Goal: Task Accomplishment & Management: Manage account settings

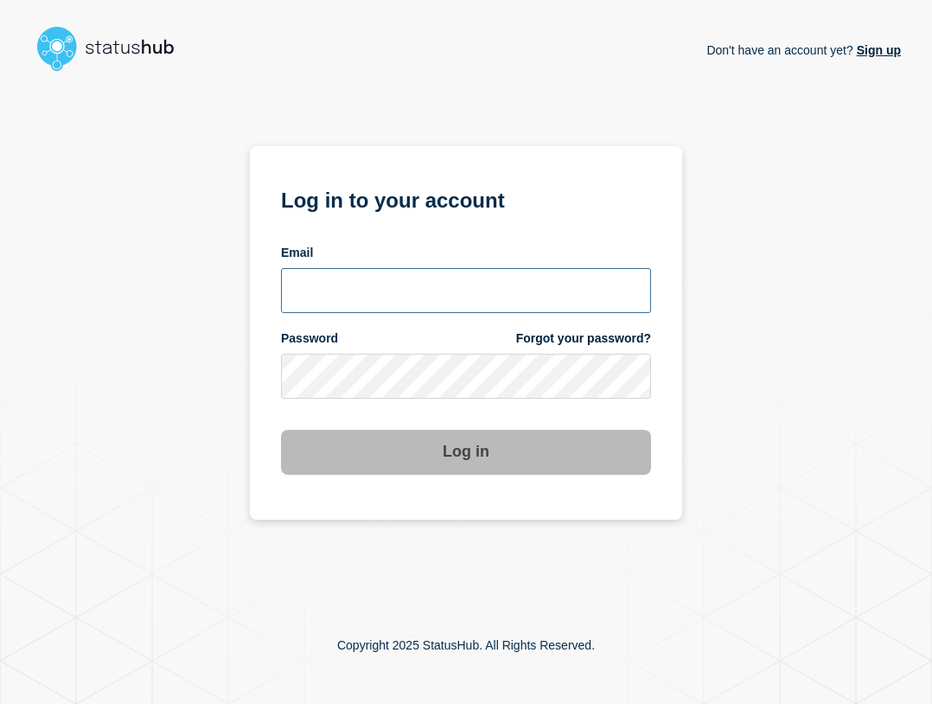
type input "ben.velasco@conexon.us"
click at [436, 308] on input "ben.velasco@conexon.us" at bounding box center [466, 290] width 370 height 45
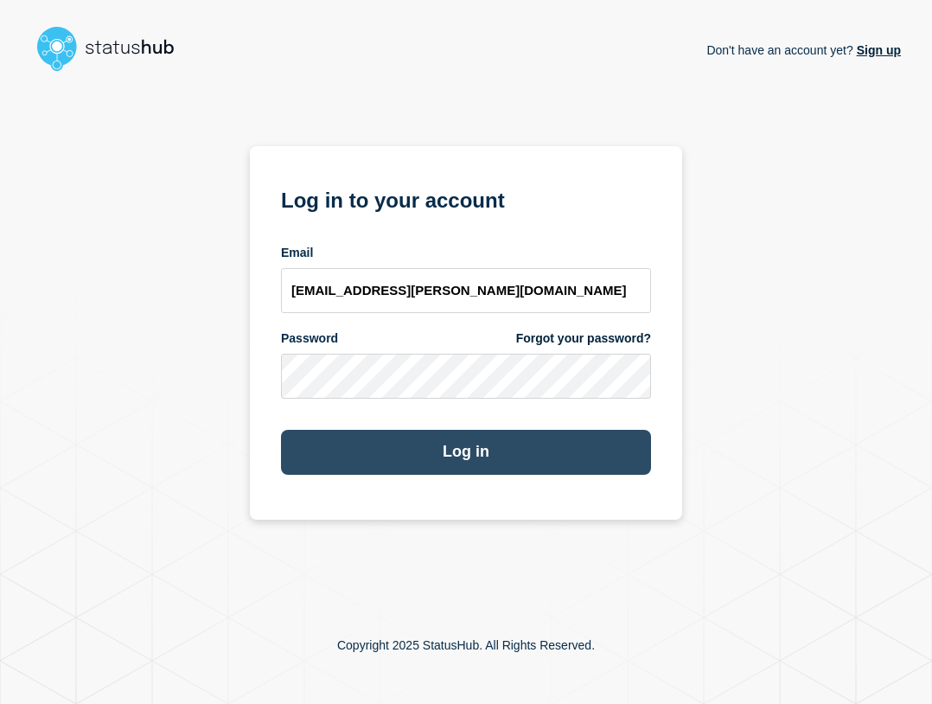
click at [448, 445] on button "Log in" at bounding box center [466, 452] width 370 height 45
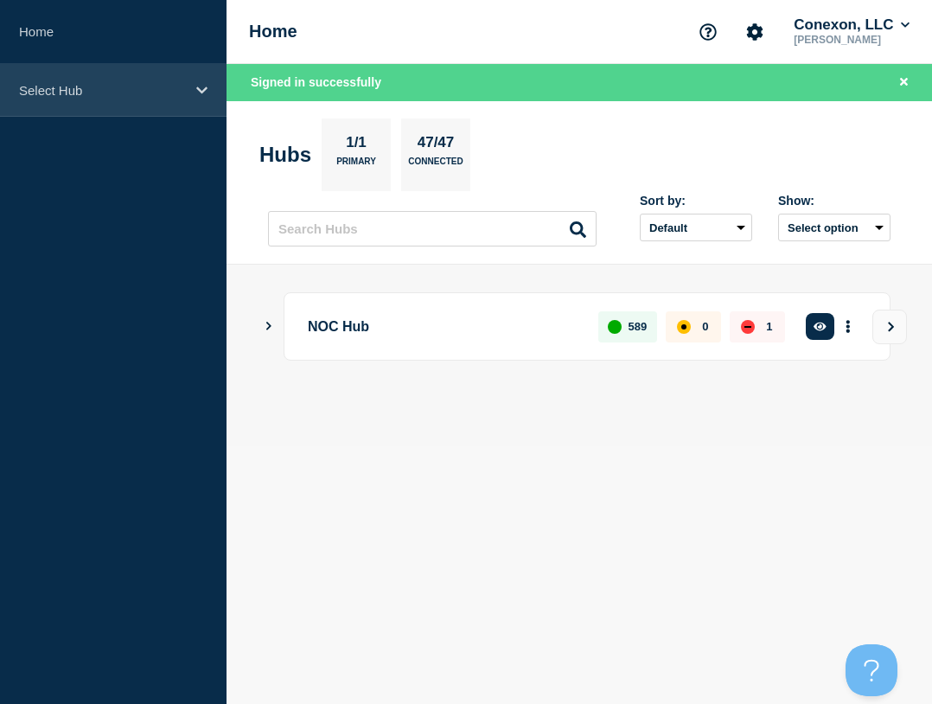
click at [37, 106] on div "Select Hub" at bounding box center [113, 90] width 227 height 53
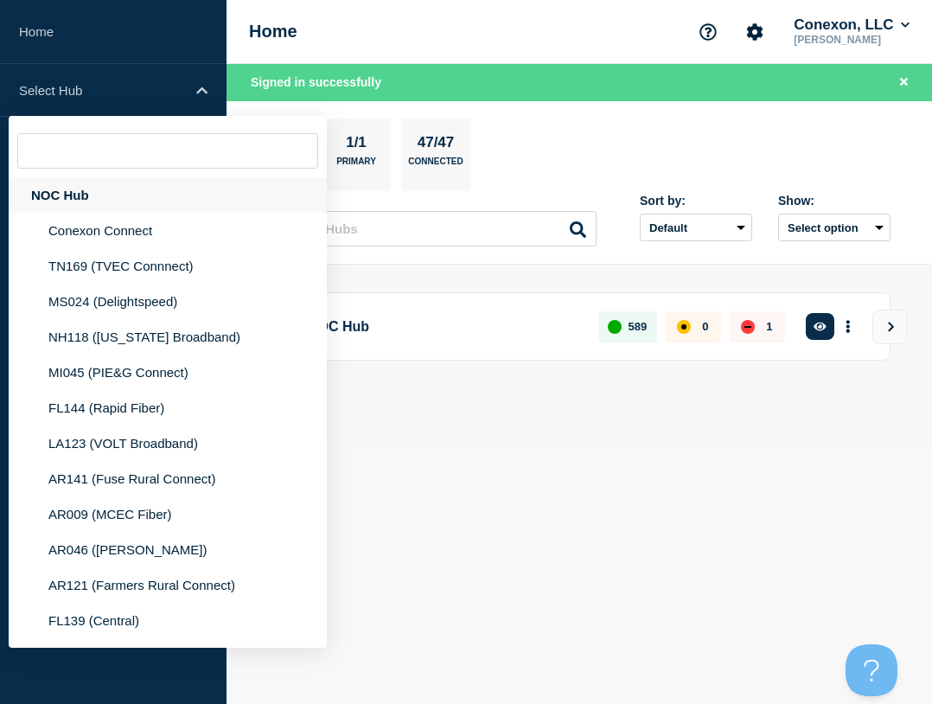
click at [68, 186] on div "NOC Hub" at bounding box center [168, 194] width 318 height 35
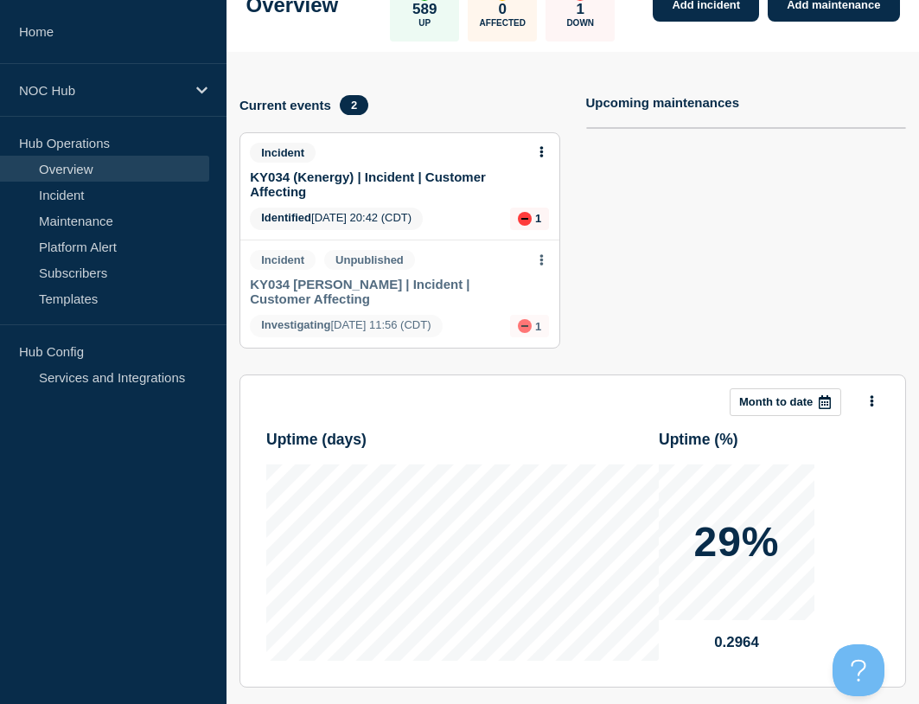
scroll to position [122, 0]
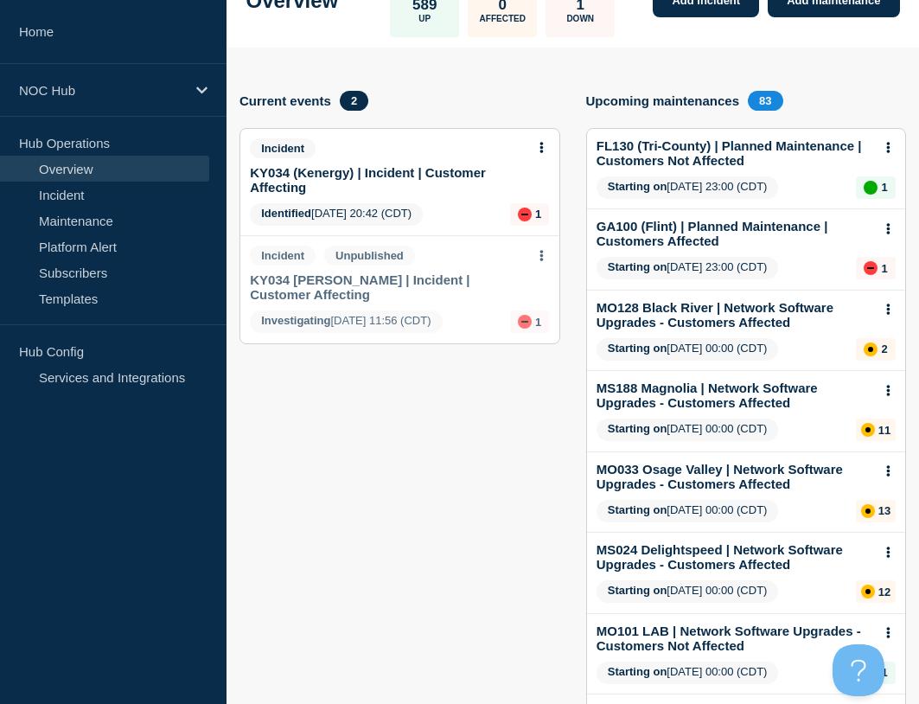
click at [346, 282] on link "KY034 [PERSON_NAME] | Incident | Customer Affecting" at bounding box center [388, 286] width 276 height 29
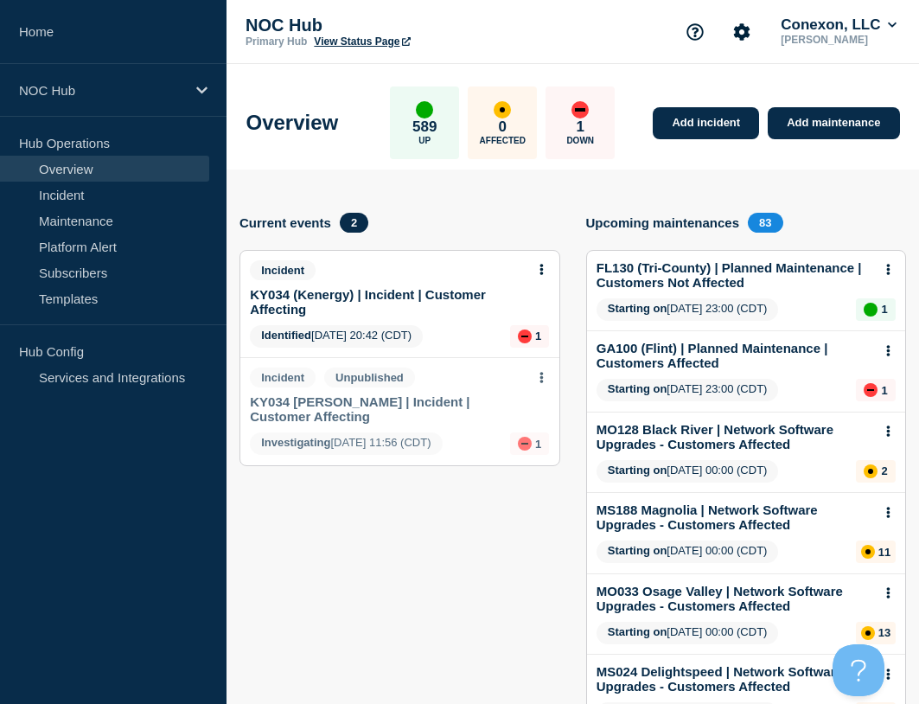
click at [324, 311] on link "KY034 (Kenergy) | Incident | Customer Affecting" at bounding box center [388, 301] width 276 height 29
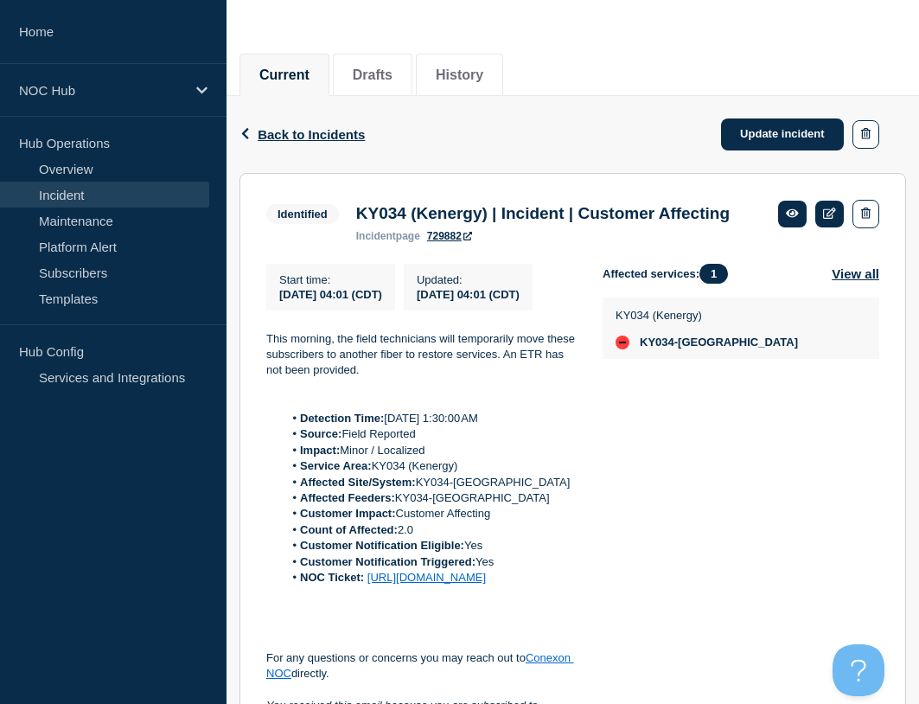
scroll to position [173, 0]
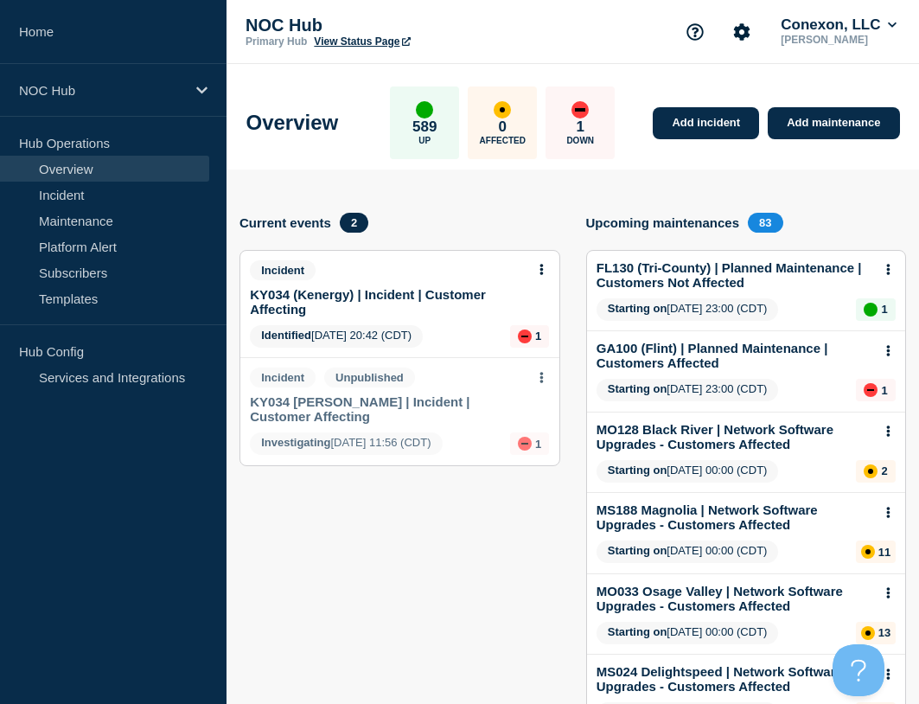
click at [334, 407] on link "KY034 [PERSON_NAME] | Incident | Customer Affecting" at bounding box center [388, 408] width 276 height 29
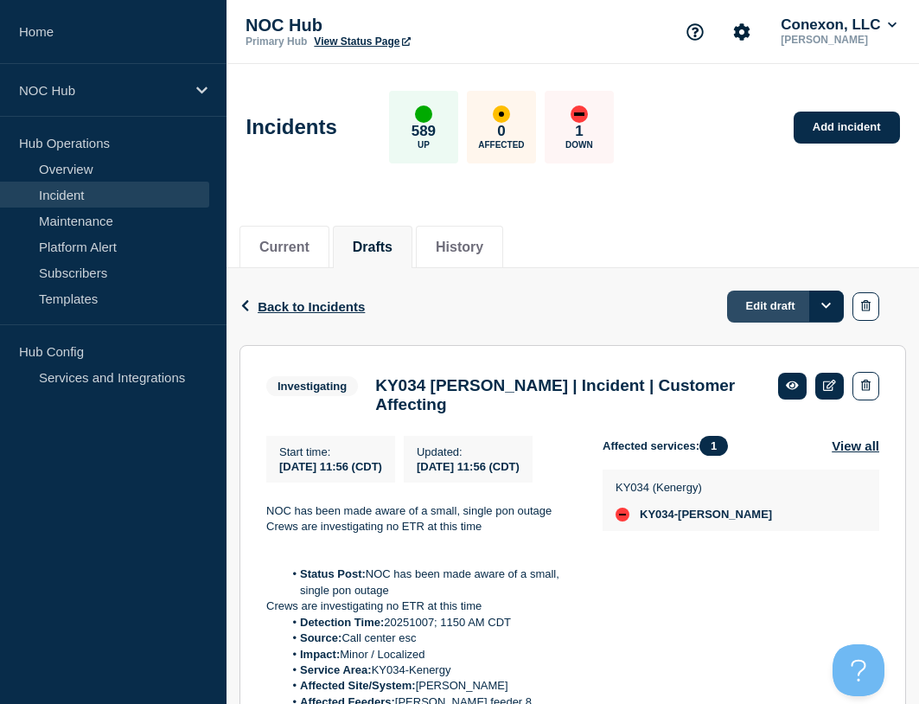
click at [753, 302] on link "Edit draft" at bounding box center [785, 307] width 117 height 32
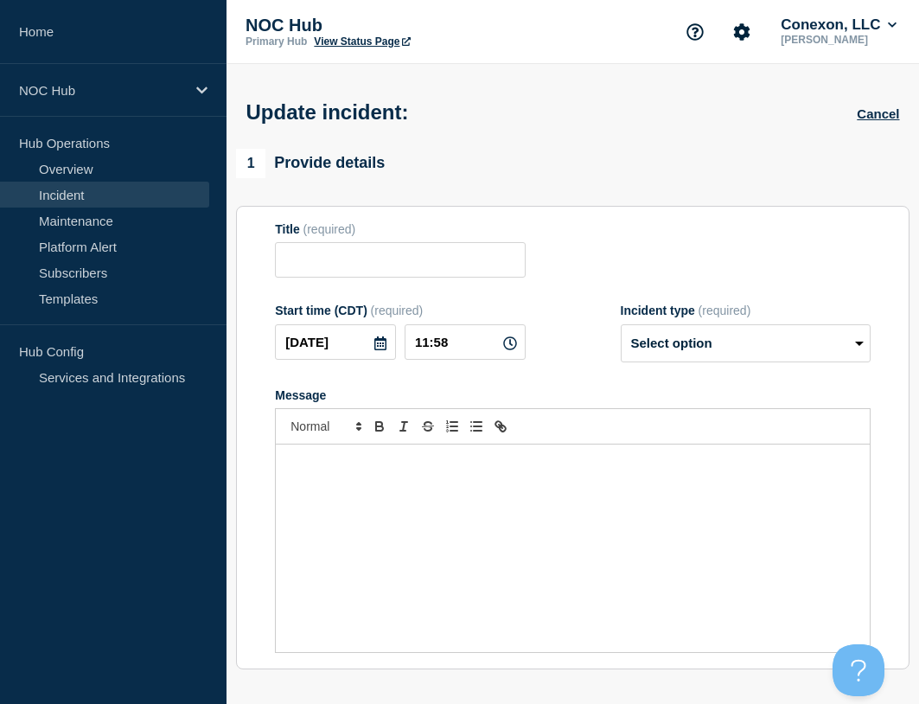
type input "KY034 [PERSON_NAME] | Incident | Customer Affecting"
type input "11:56"
select select "investigating"
radio input "false"
radio input "true"
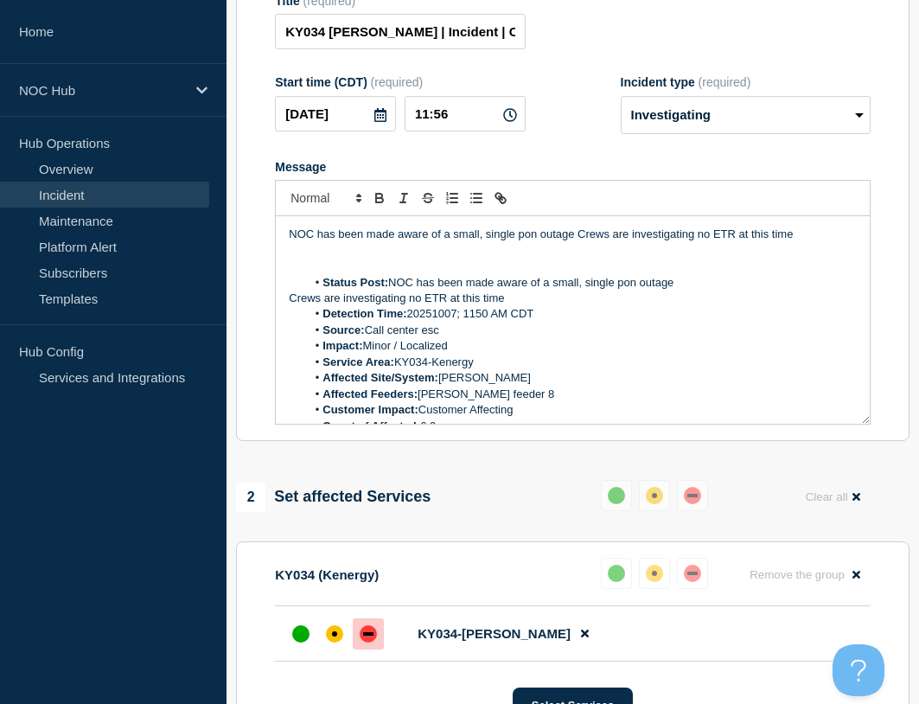
scroll to position [151, 0]
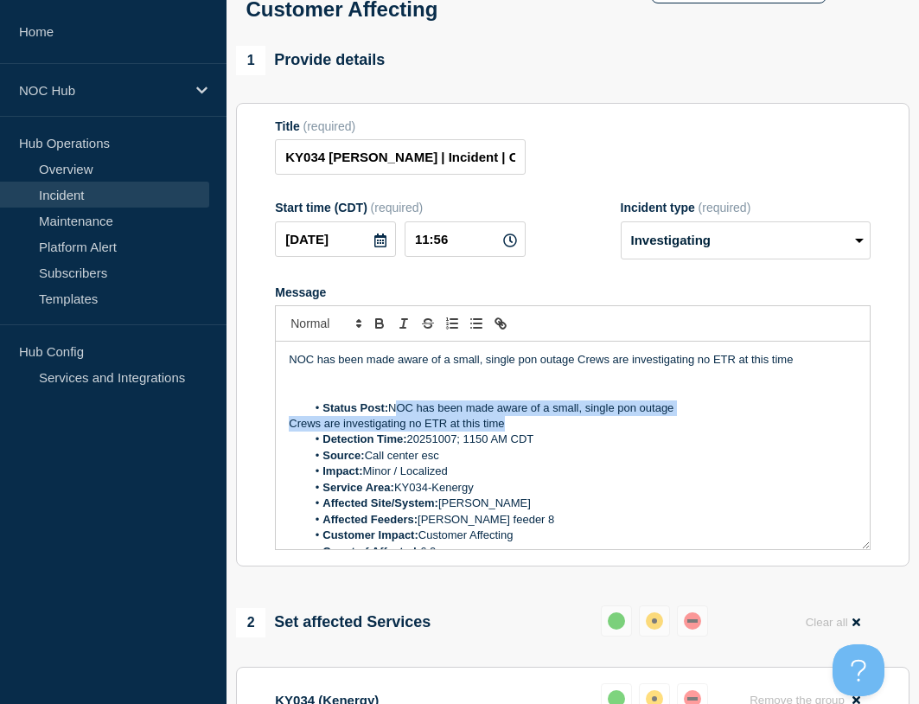
drag, startPoint x: 515, startPoint y: 405, endPoint x: 390, endPoint y: 396, distance: 124.9
click at [390, 396] on div "NOC has been made aware of a small, single pon outage Crews are investigating n…" at bounding box center [573, 446] width 594 height 208
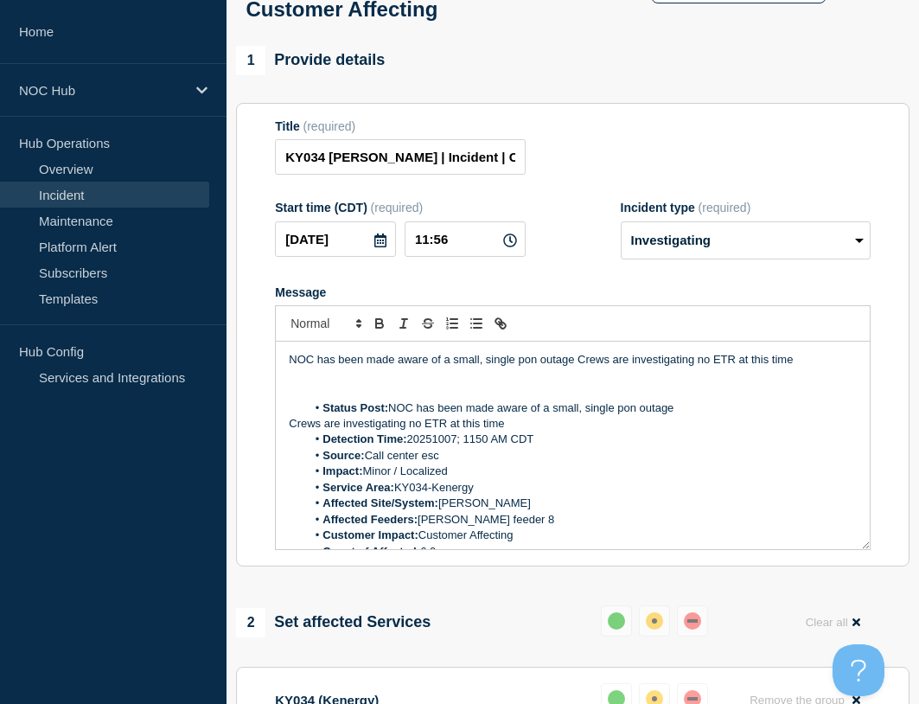
click at [383, 368] on p "Message" at bounding box center [573, 376] width 568 height 16
click at [589, 400] on li "Status Post: NOC has been made aware of a small, single pon outage" at bounding box center [581, 408] width 551 height 16
click at [285, 402] on div "NOC has been made aware of a small, single pon outage Crews are investigating n…" at bounding box center [573, 446] width 594 height 208
click at [695, 400] on li "Status Post: NOC has been made aware of a small, single pon outage" at bounding box center [581, 408] width 551 height 16
click at [438, 368] on p "Message" at bounding box center [573, 376] width 568 height 16
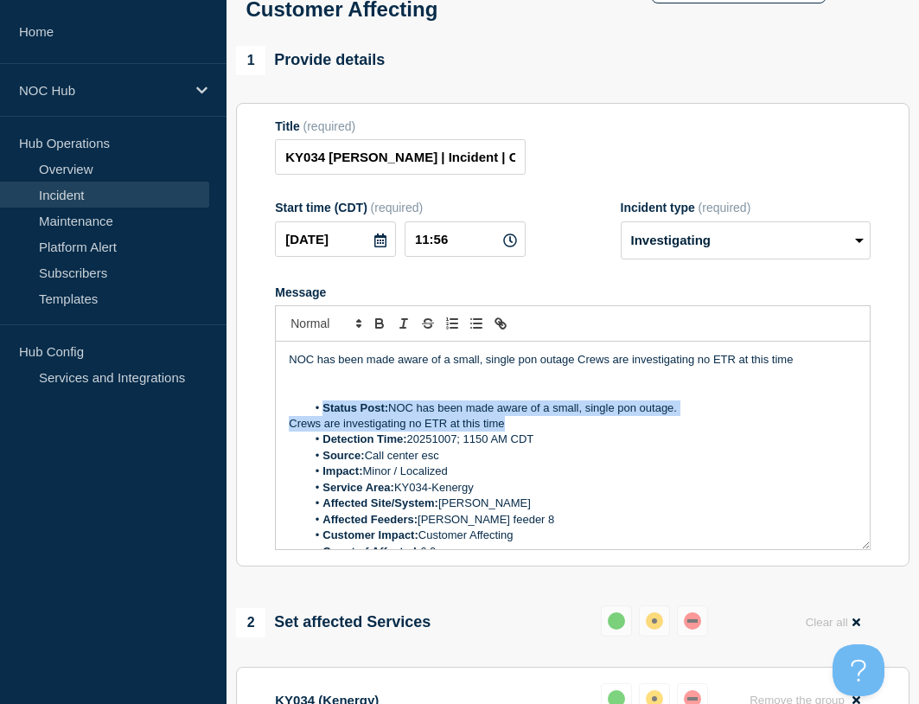
drag, startPoint x: 516, startPoint y: 404, endPoint x: 298, endPoint y: 395, distance: 218.1
click at [298, 395] on div "NOC has been made aware of a small, single pon outage Crews are investigating n…" at bounding box center [573, 446] width 594 height 208
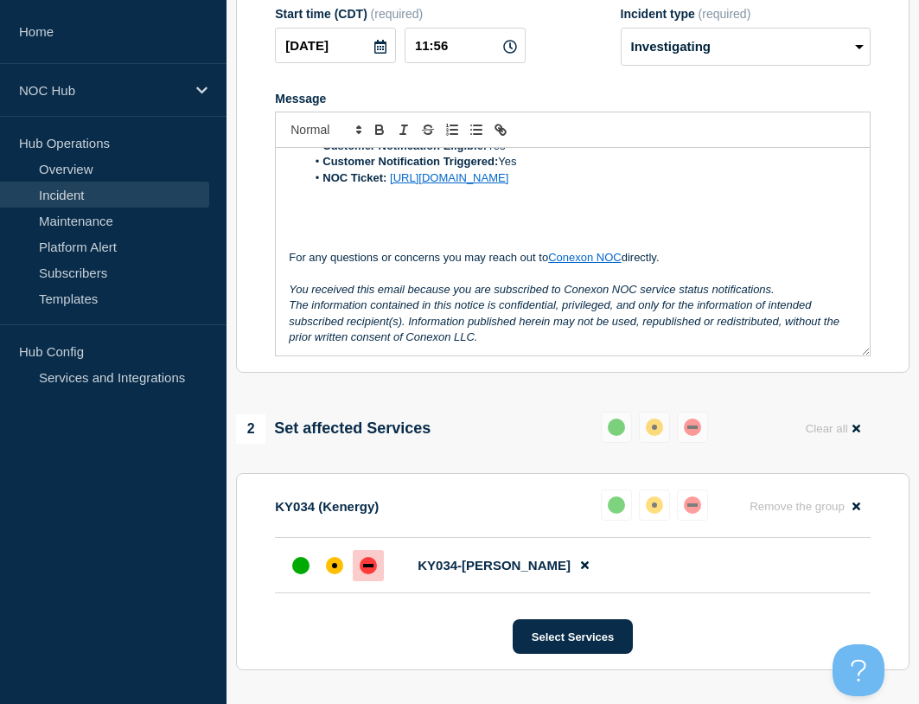
scroll to position [584, 0]
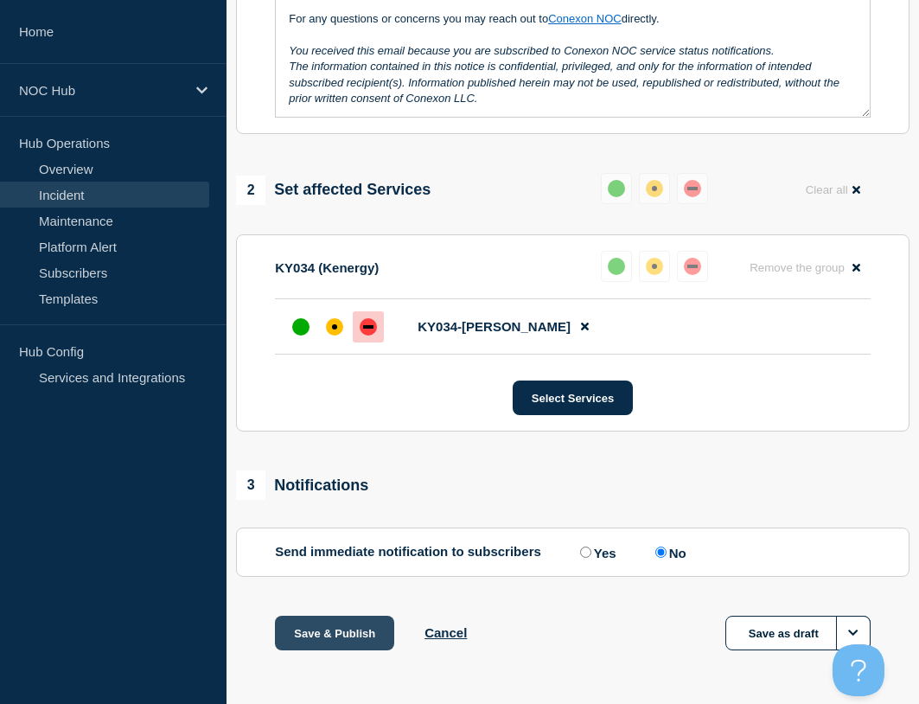
click at [349, 616] on button "Save & Publish" at bounding box center [334, 633] width 119 height 35
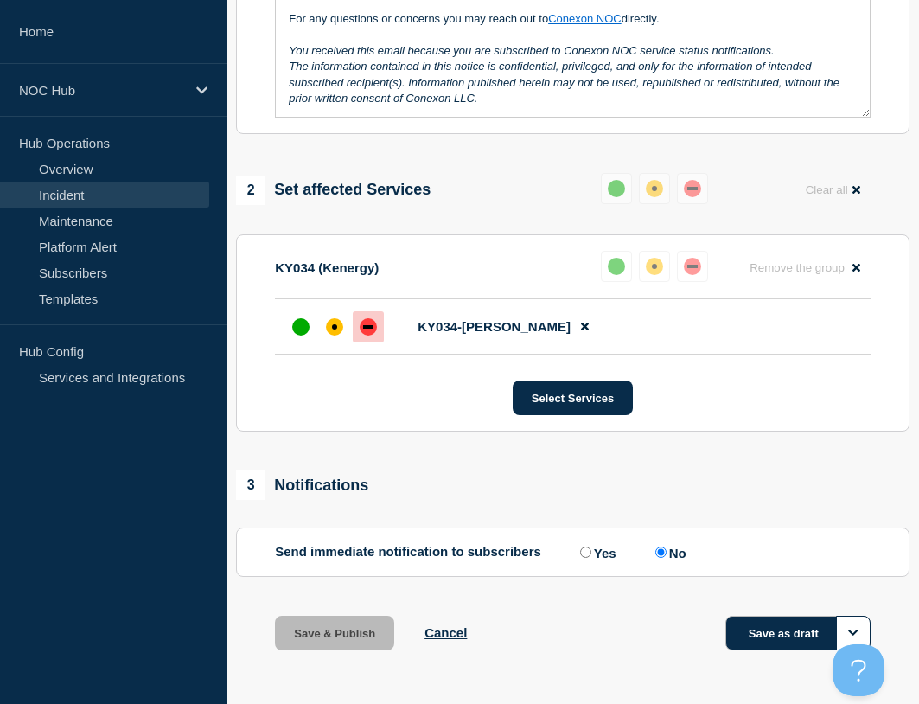
scroll to position [620, 0]
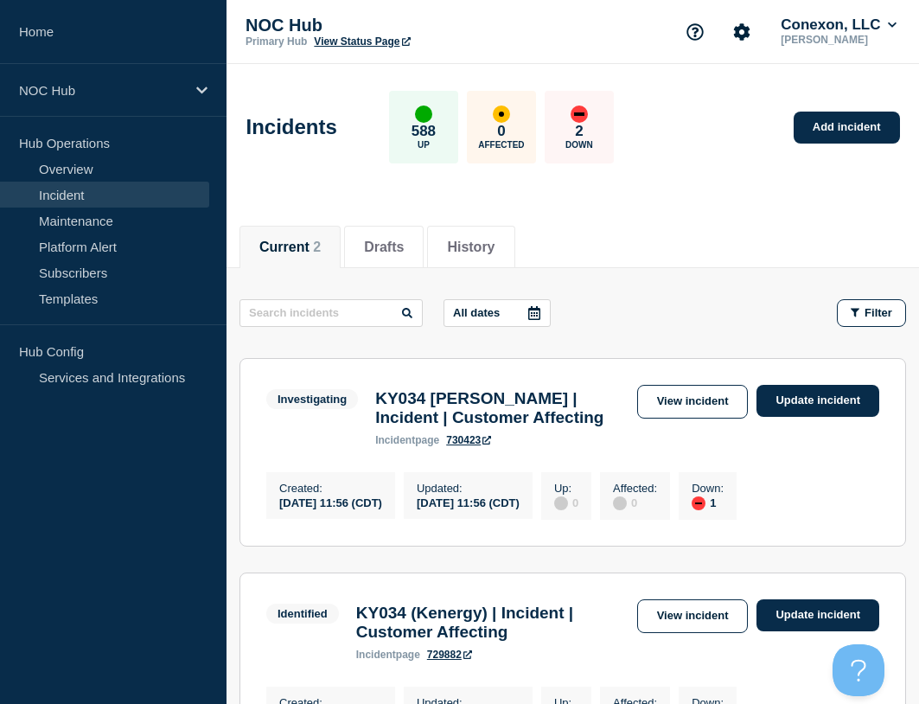
drag, startPoint x: 704, startPoint y: 402, endPoint x: 741, endPoint y: 439, distance: 52.0
click at [704, 402] on link "View incident" at bounding box center [693, 402] width 112 height 34
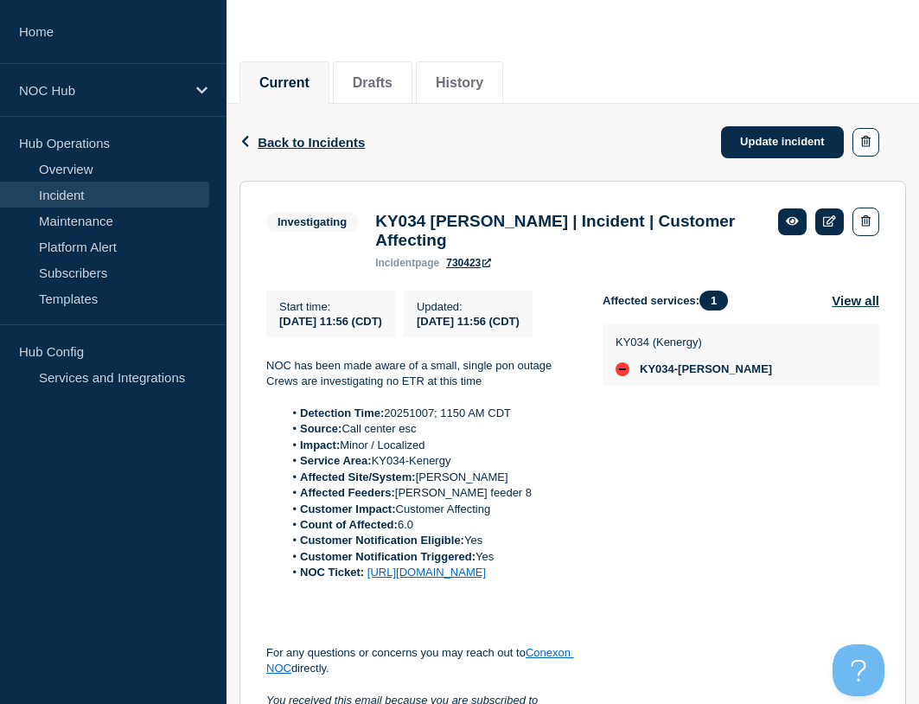
scroll to position [173, 0]
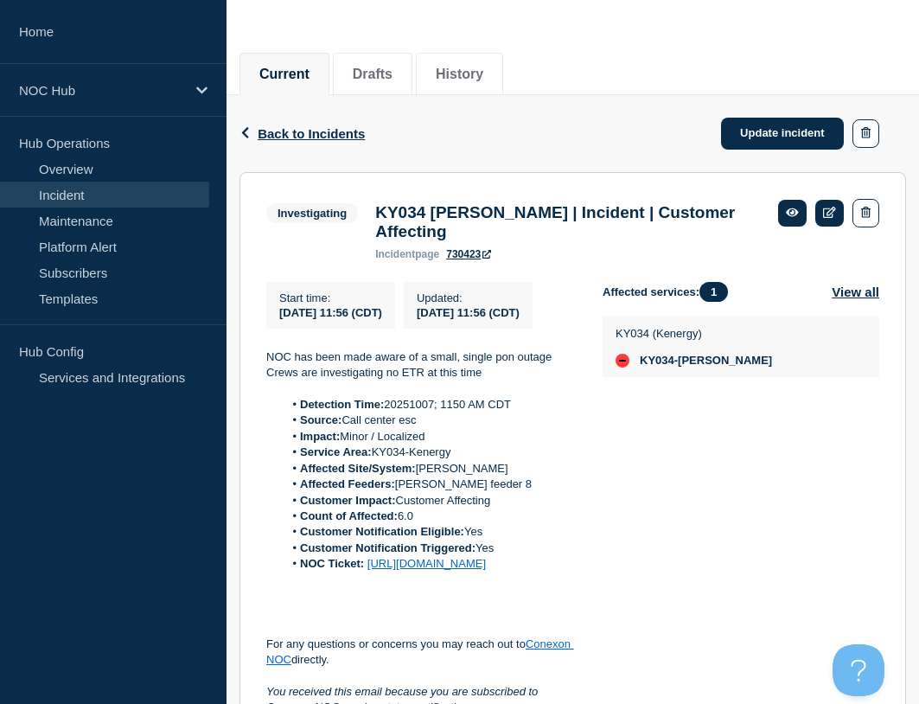
drag, startPoint x: 436, startPoint y: 628, endPoint x: 296, endPoint y: 429, distance: 243.3
click at [296, 429] on ol "Detection Time: 20251007; 1150 AM CDT Source: Call center esc Impact: Minor / L…" at bounding box center [420, 485] width 309 height 176
copy ol "Detection Time: 20251007; 1150 AM CDT Source: Call center esc Impact: Minor / L…"
click at [761, 145] on link "Update incident" at bounding box center [782, 134] width 123 height 32
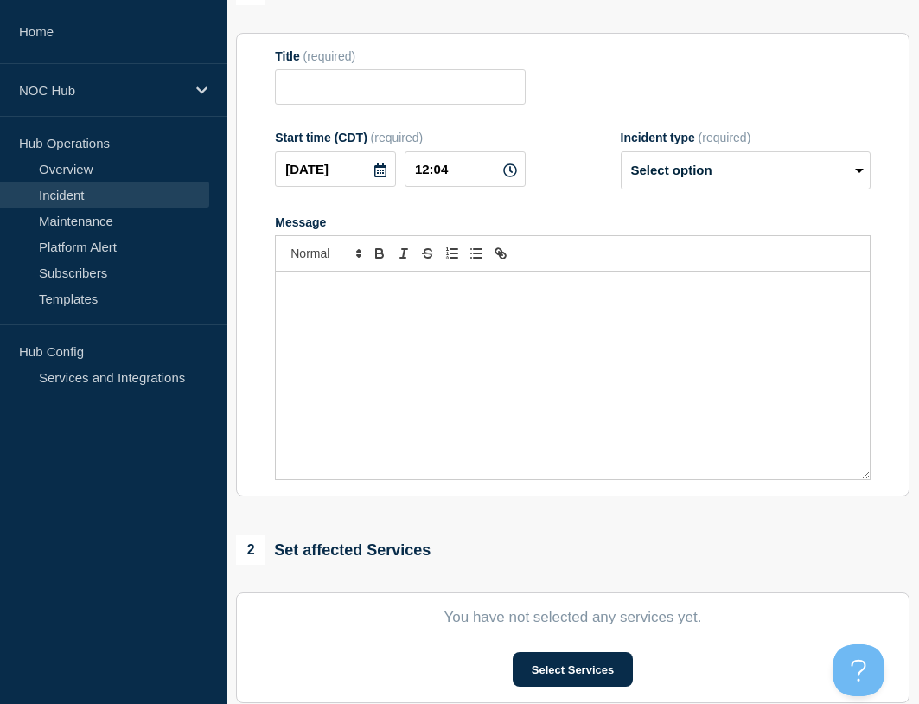
type input "KY034 [PERSON_NAME] | Incident | Customer Affecting"
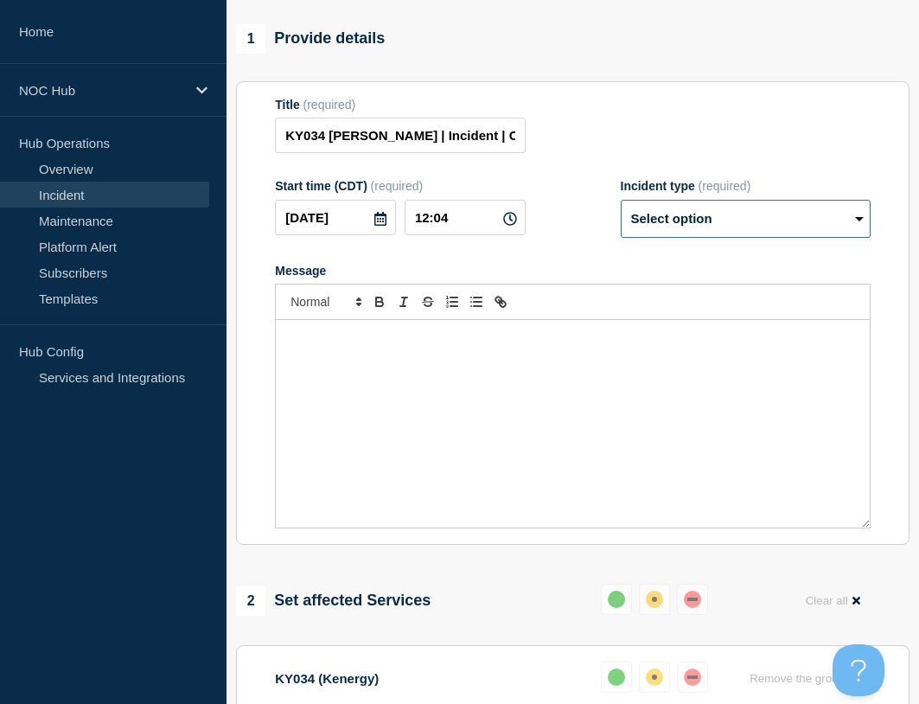
click at [702, 215] on select "Select option Investigating Identified Monitoring Resolved" at bounding box center [746, 219] width 250 height 38
select select "identified"
click at [621, 200] on select "Select option Investigating Identified Monitoring Resolved" at bounding box center [746, 219] width 250 height 38
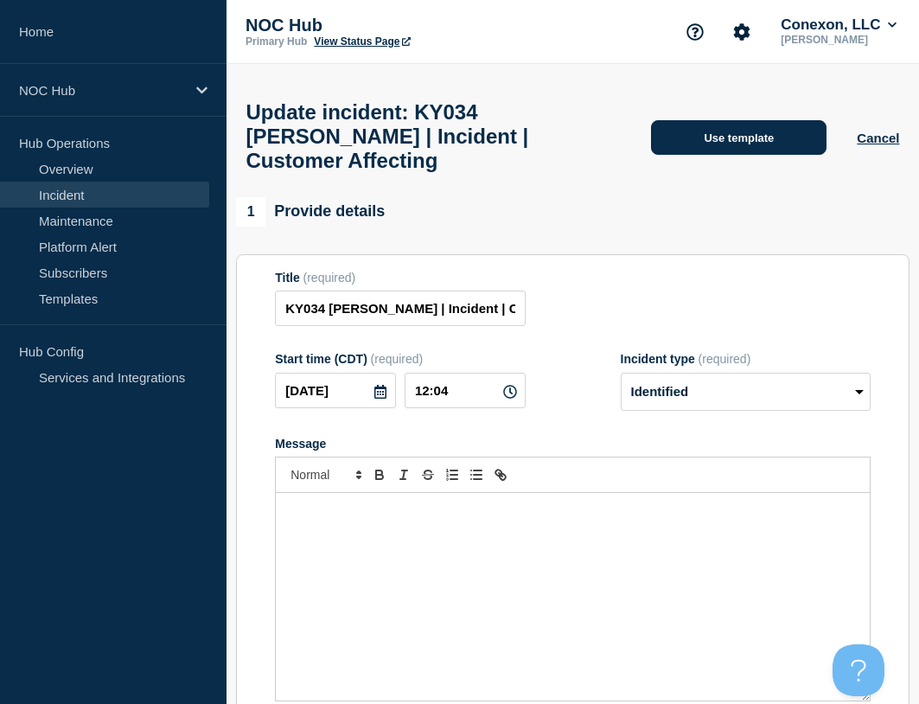
click at [776, 135] on button "Use template" at bounding box center [739, 137] width 176 height 35
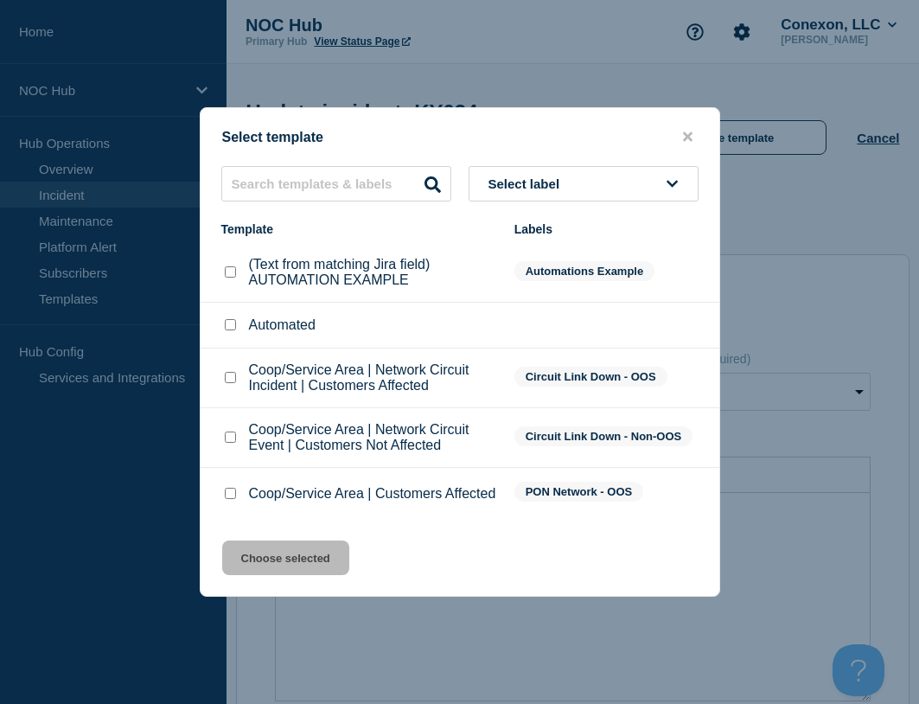
click at [232, 494] on input "Coop/Service Area | Customers Affected checkbox" at bounding box center [230, 493] width 11 height 11
checkbox input "true"
click at [287, 555] on button "Choose selected" at bounding box center [285, 558] width 127 height 35
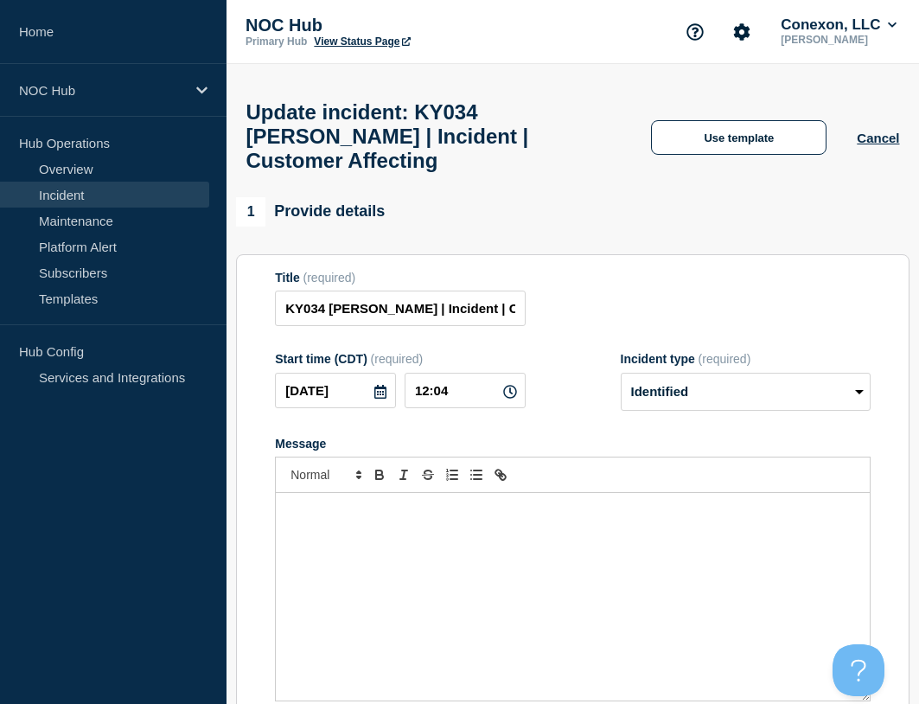
select select "investigating"
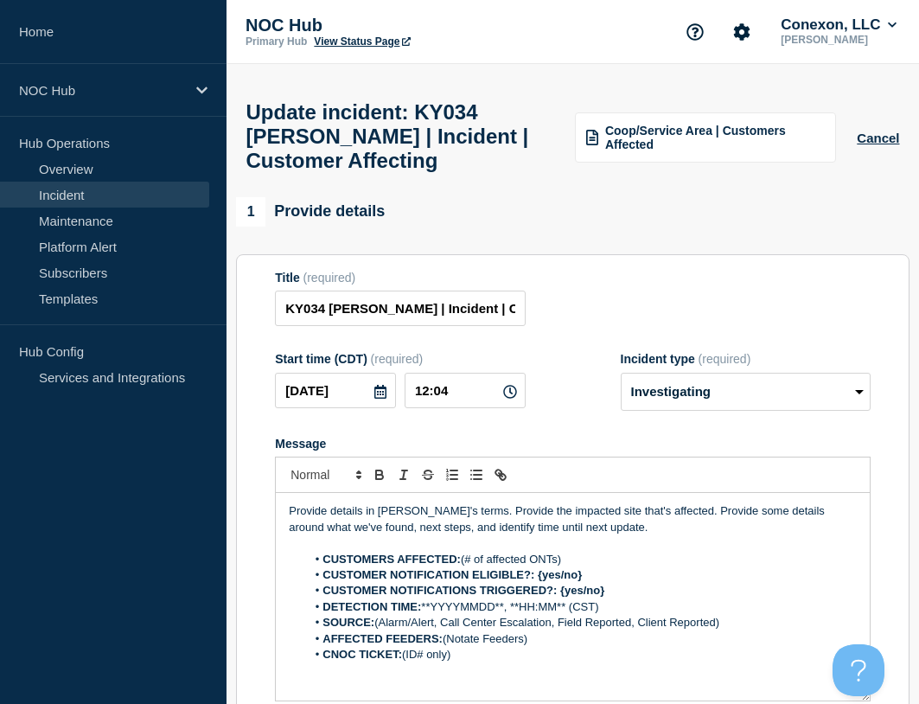
drag, startPoint x: 612, startPoint y: 262, endPoint x: 573, endPoint y: 401, distance: 144.8
click at [613, 261] on div "1 Provide details Title (required) KY034 [PERSON_NAME] | Incident | Customer Af…" at bounding box center [573, 458] width 674 height 522
drag, startPoint x: 371, startPoint y: 632, endPoint x: 309, endPoint y: 574, distance: 85.1
click at [309, 574] on ol "CUSTOMERS AFFECTED: (# of affected ONTs) CUSTOMER NOTIFICATION ELIGIBLE?: {yes/…" at bounding box center [573, 608] width 568 height 112
paste div "Message"
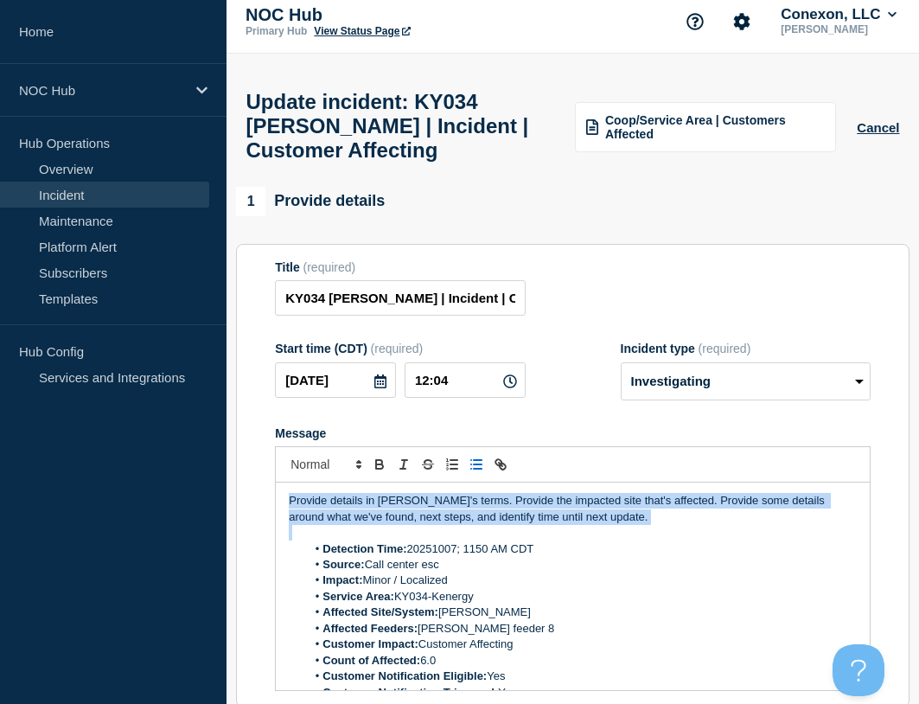
drag, startPoint x: 586, startPoint y: 543, endPoint x: 86, endPoint y: 445, distance: 510.3
click at [86, 448] on div "Home NOC Hub Hub Operations Overview Incident Maintenance Platform Alert Subscr…" at bounding box center [459, 712] width 919 height 1445
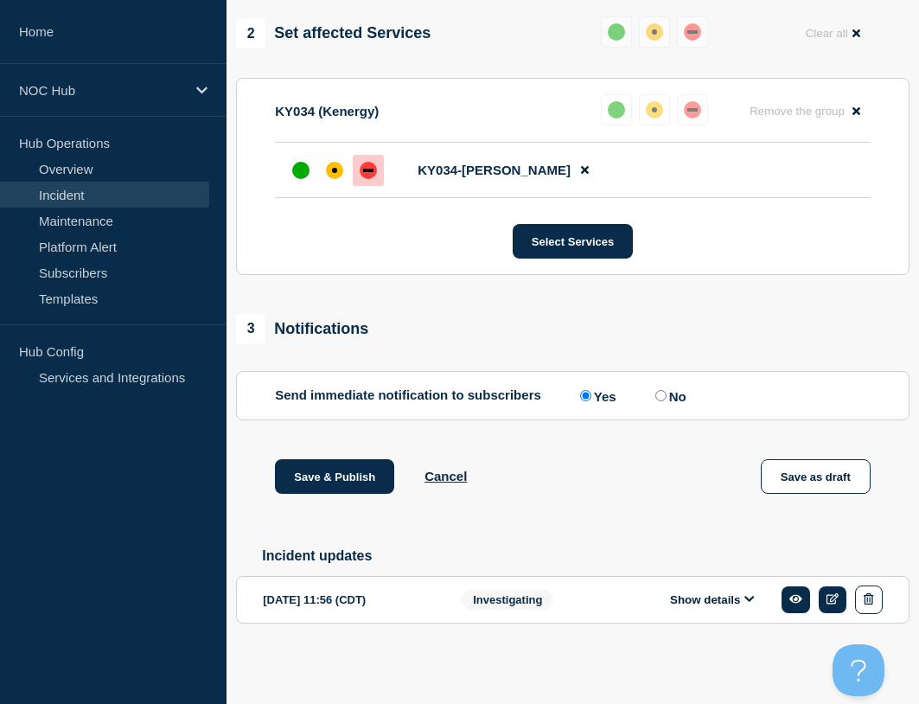
scroll to position [758, 0]
click at [325, 471] on button "Save & Publish" at bounding box center [334, 476] width 119 height 35
